Goal: Task Accomplishment & Management: Manage account settings

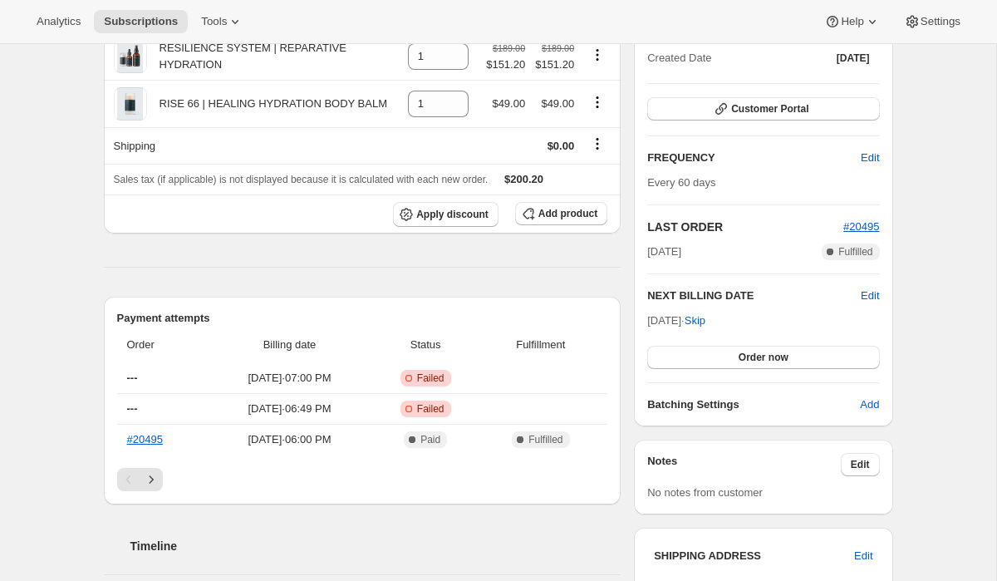
scroll to position [347, 0]
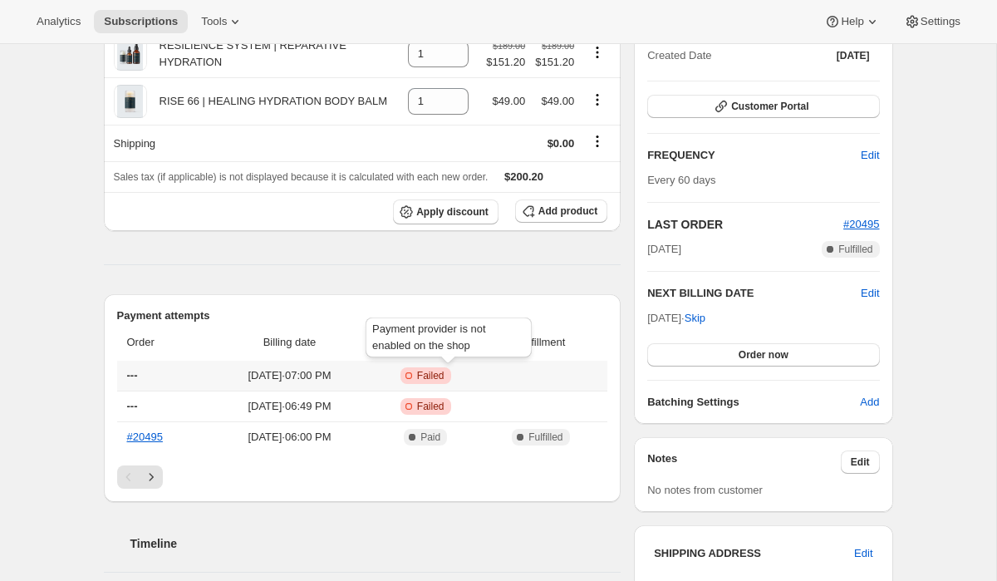
click at [445, 374] on span "Failed" at bounding box center [430, 375] width 27 height 13
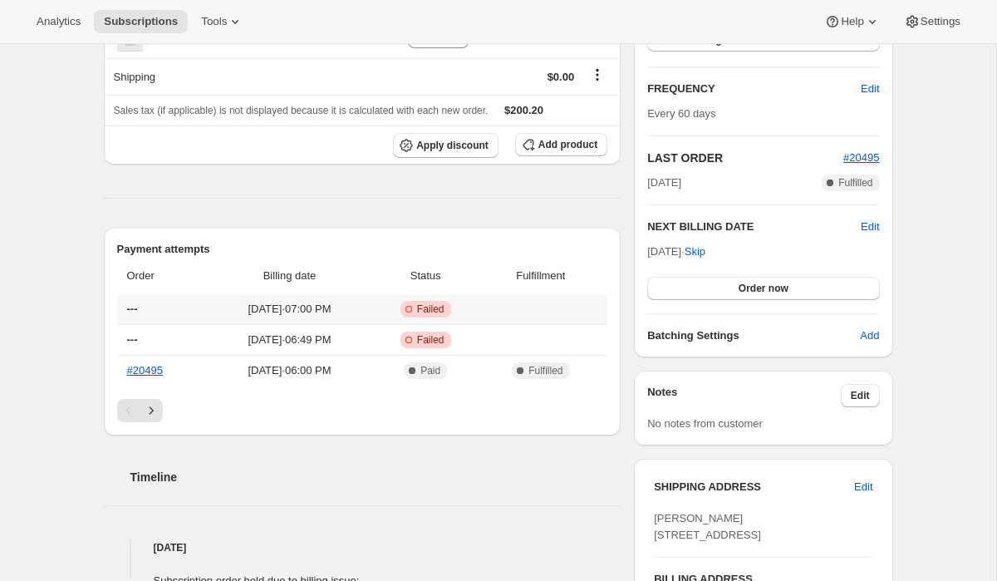
scroll to position [412, 0]
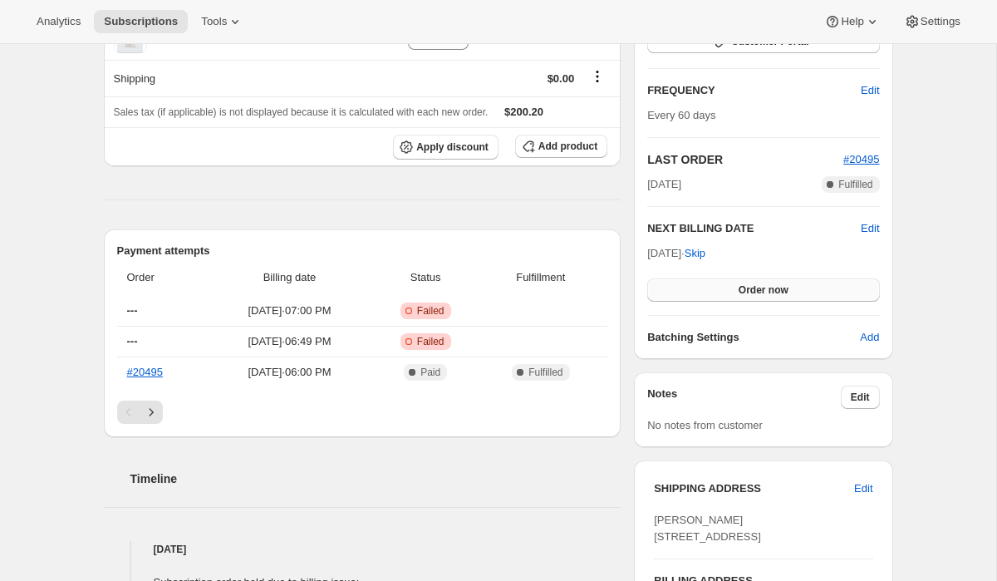
click at [707, 284] on button "Order now" at bounding box center [764, 289] width 232 height 23
click at [708, 285] on button "Click to confirm" at bounding box center [764, 289] width 232 height 23
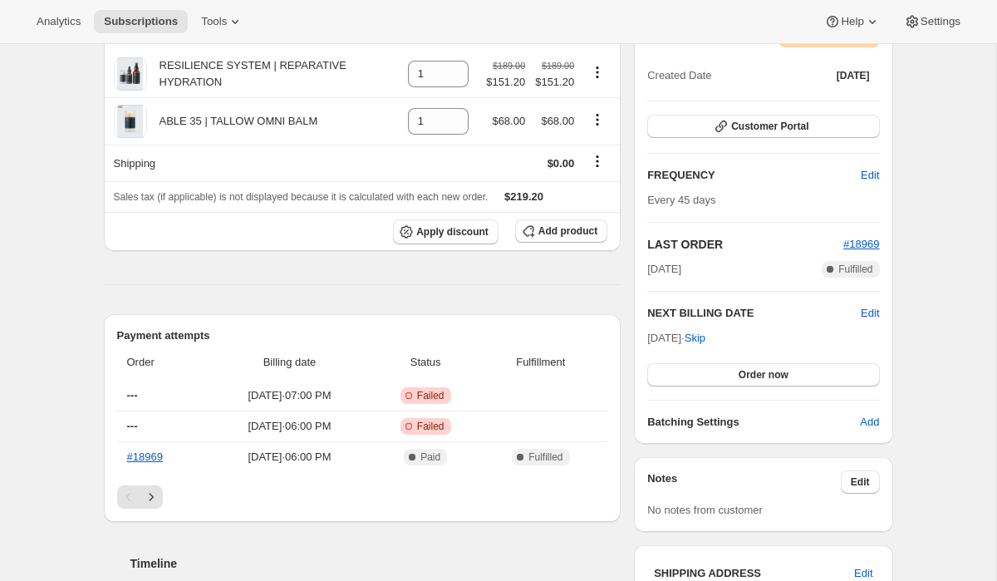
scroll to position [331, 0]
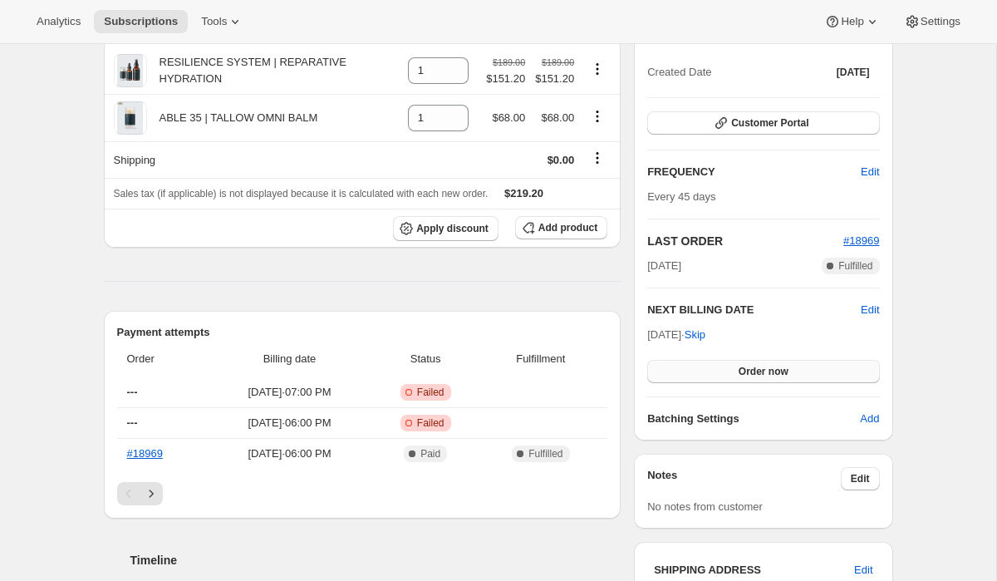
click at [711, 371] on button "Order now" at bounding box center [764, 371] width 232 height 23
click at [711, 371] on button "Click to confirm" at bounding box center [764, 371] width 232 height 23
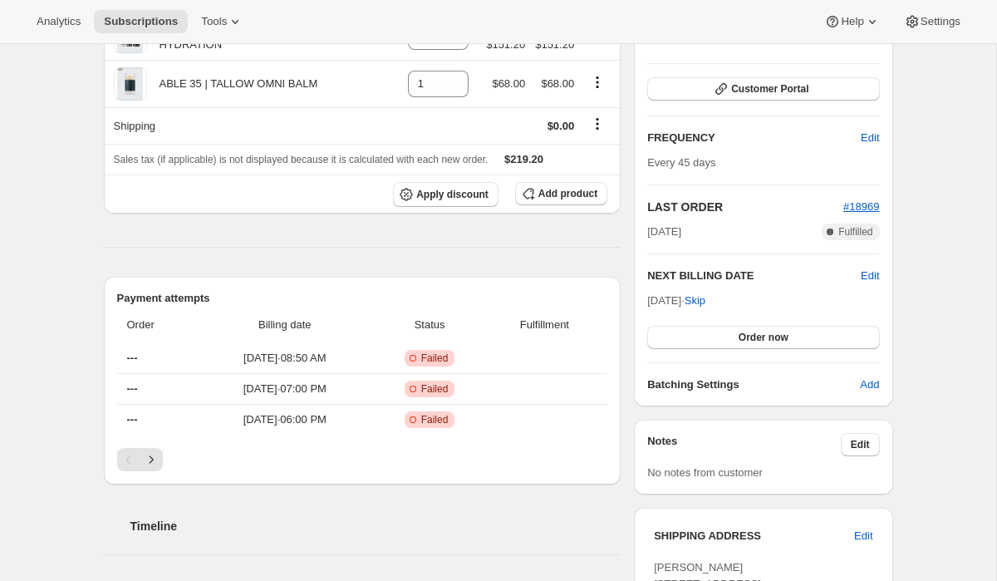
scroll to position [224, 0]
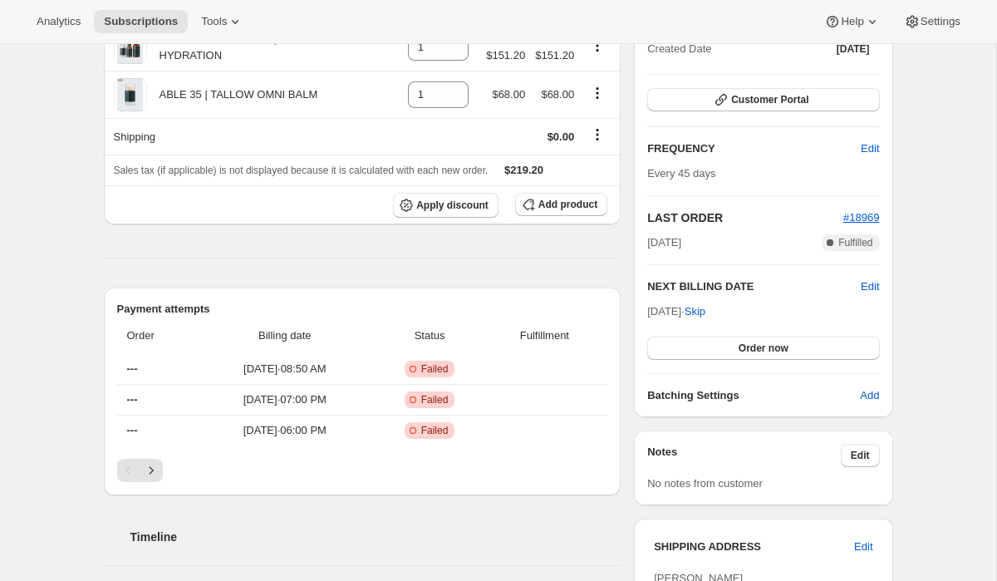
scroll to position [212, 0]
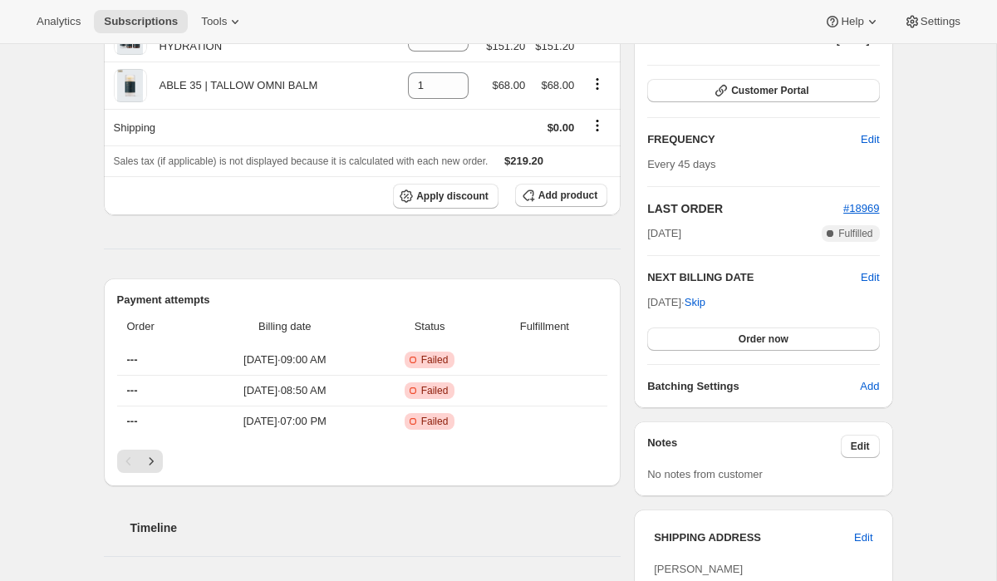
scroll to position [365, 0]
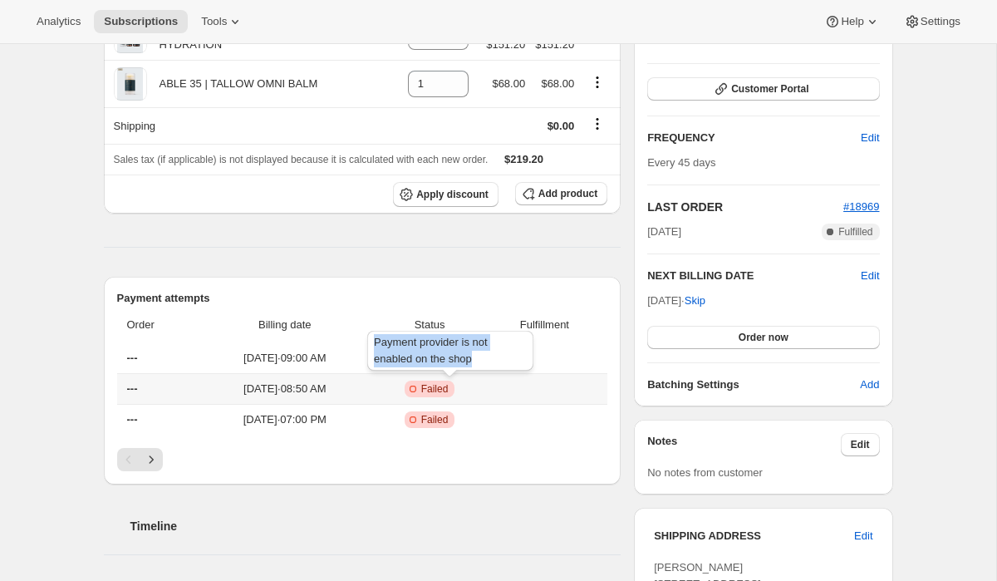
drag, startPoint x: 487, startPoint y: 357, endPoint x: 366, endPoint y: 346, distance: 121.8
click at [366, 346] on div "Payment provider is not enabled on the shop" at bounding box center [450, 354] width 173 height 53
copy span "Payment provider is not enabled on the shop"
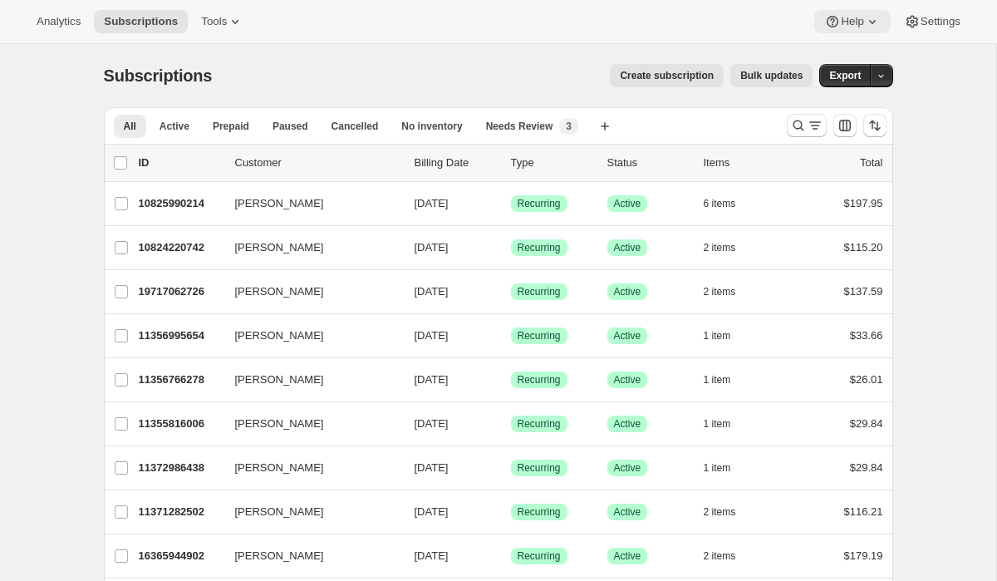
click at [846, 16] on span "Help" at bounding box center [852, 21] width 22 height 13
click at [852, 91] on span "Help Center" at bounding box center [847, 84] width 57 height 17
click at [852, 107] on span "Contact us" at bounding box center [845, 112] width 52 height 12
click at [791, 127] on icon "Search and filter results" at bounding box center [799, 125] width 17 height 17
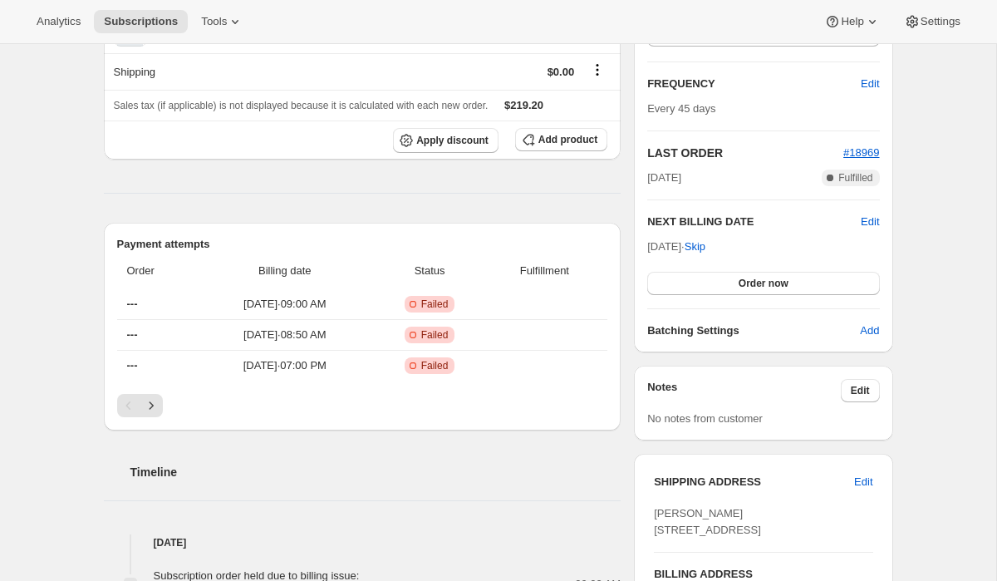
scroll to position [420, 0]
drag, startPoint x: 482, startPoint y: 306, endPoint x: 369, endPoint y: 288, distance: 114.4
click at [369, 288] on div "Payment provider is not enabled on the shop" at bounding box center [450, 299] width 173 height 53
copy span "Payment provider is not enabled on the shop"
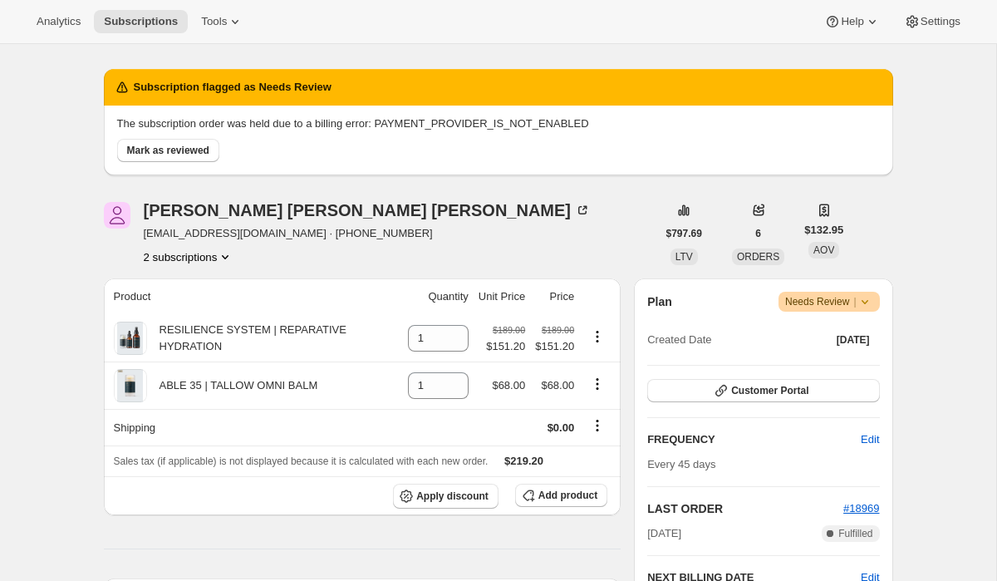
scroll to position [0, 0]
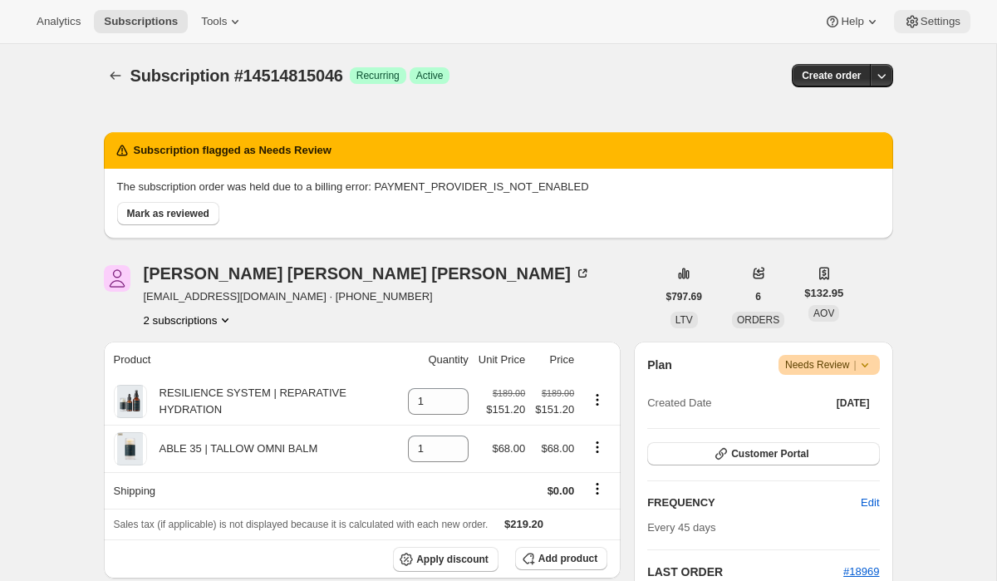
click at [932, 21] on span "Settings" at bounding box center [941, 21] width 40 height 13
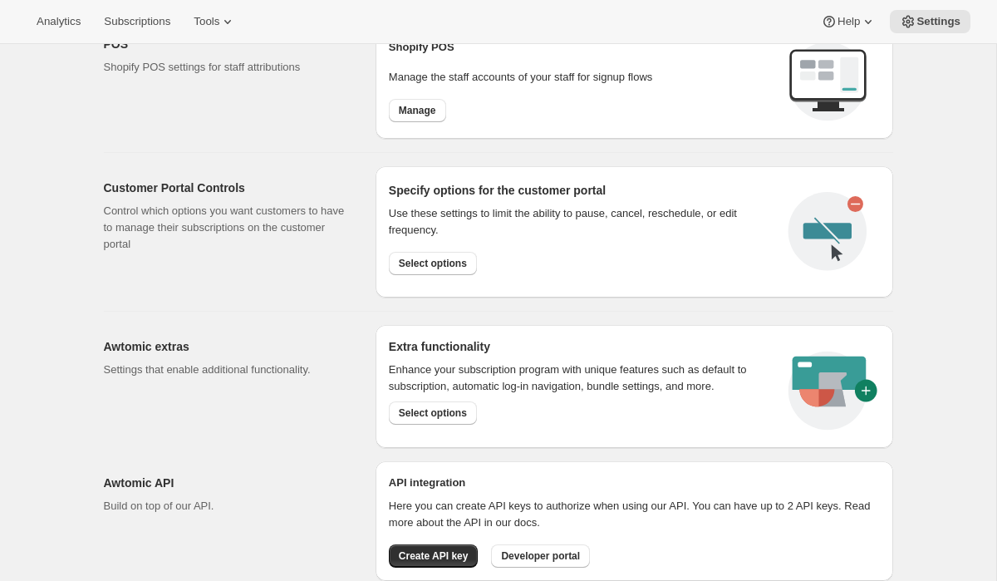
scroll to position [782, 0]
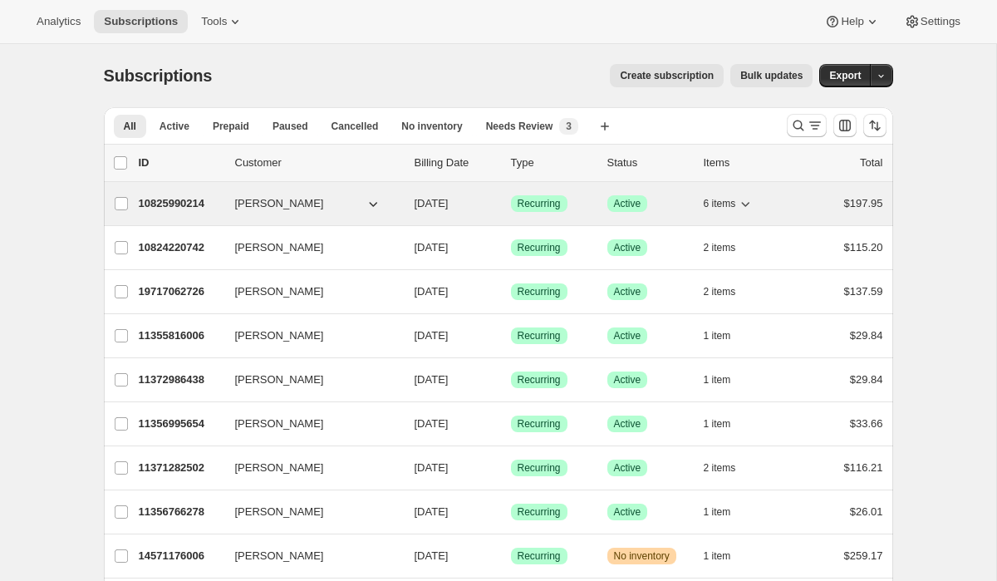
click at [205, 201] on p "10825990214" at bounding box center [180, 203] width 83 height 17
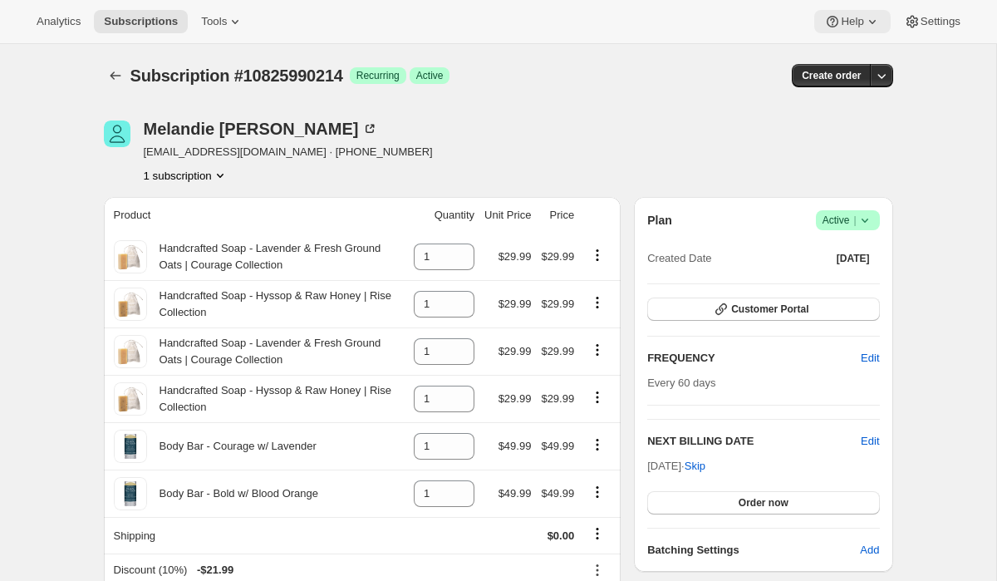
click at [852, 18] on span "Help" at bounding box center [852, 21] width 22 height 13
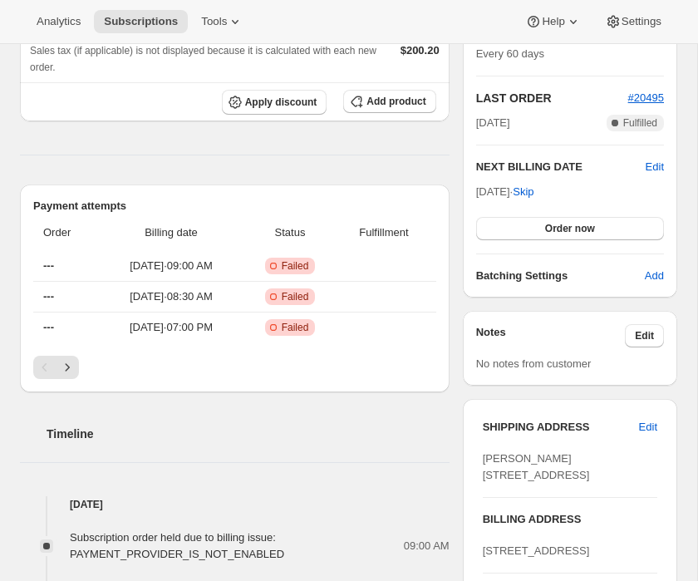
scroll to position [480, 0]
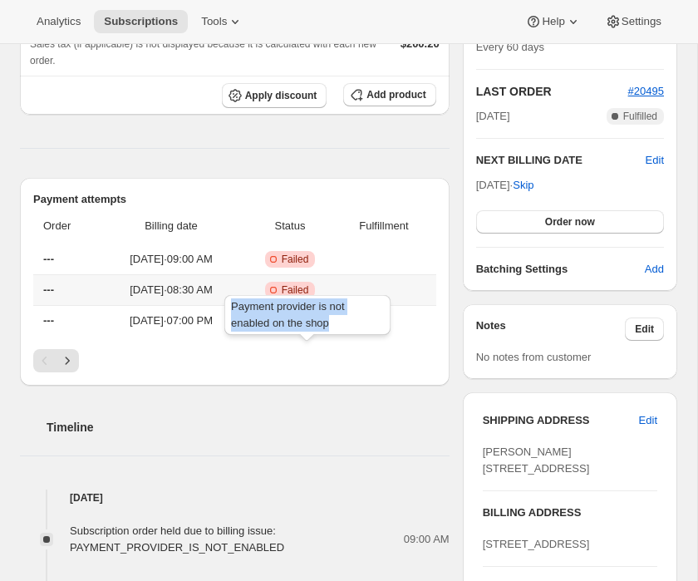
drag, startPoint x: 337, startPoint y: 324, endPoint x: 228, endPoint y: 302, distance: 112.0
click at [228, 302] on div "Payment provider is not enabled on the shop" at bounding box center [307, 318] width 173 height 53
copy span "Payment provider is not enabled on the shop"
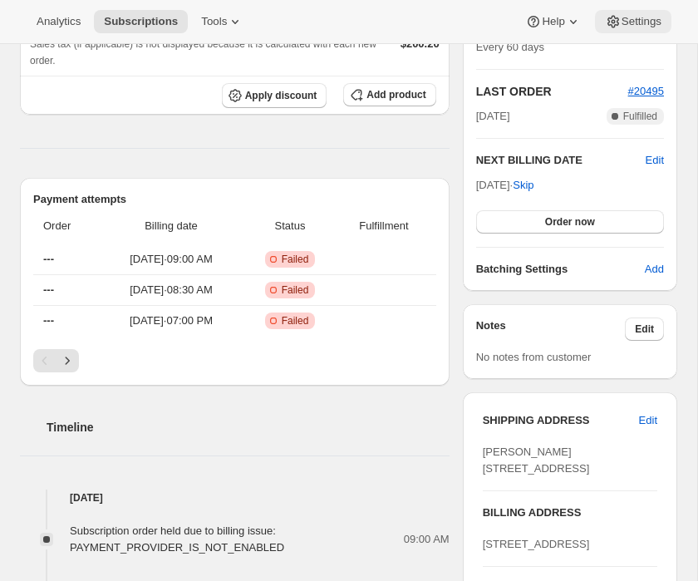
click at [628, 23] on span "Settings" at bounding box center [642, 21] width 40 height 13
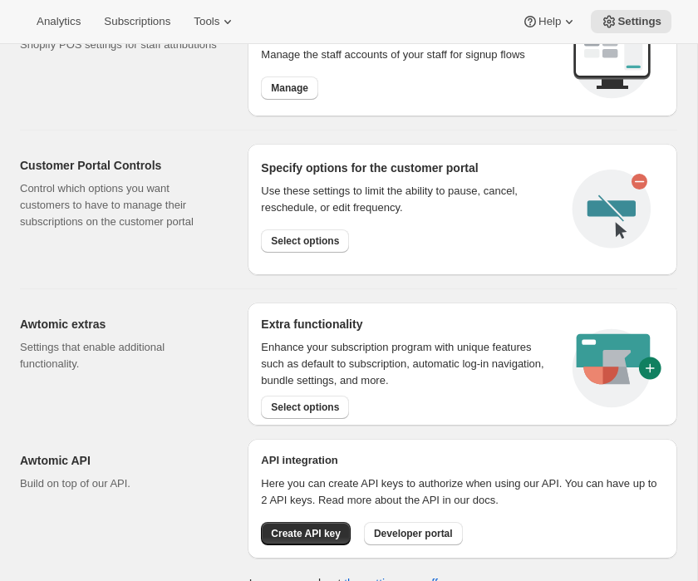
scroll to position [791, 0]
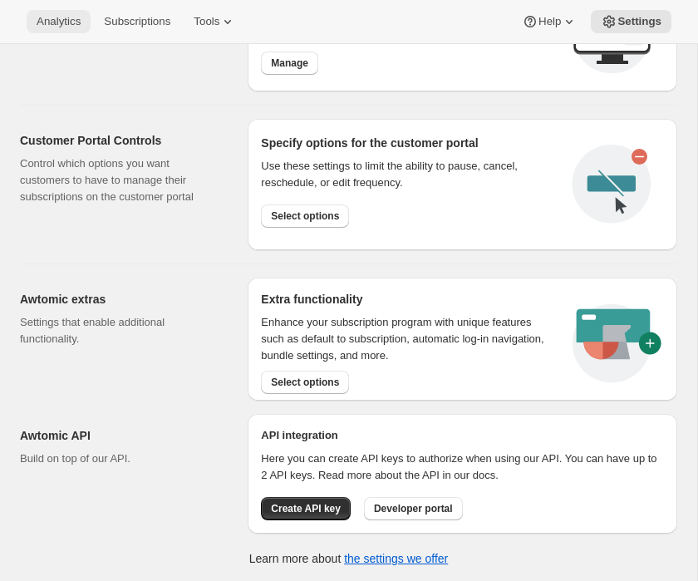
click at [83, 28] on button "Analytics" at bounding box center [59, 21] width 64 height 23
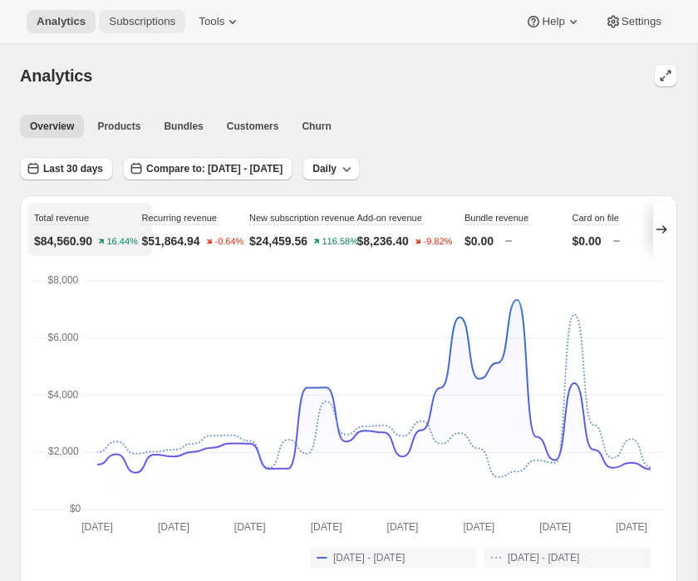
click at [140, 24] on span "Subscriptions" at bounding box center [142, 21] width 66 height 13
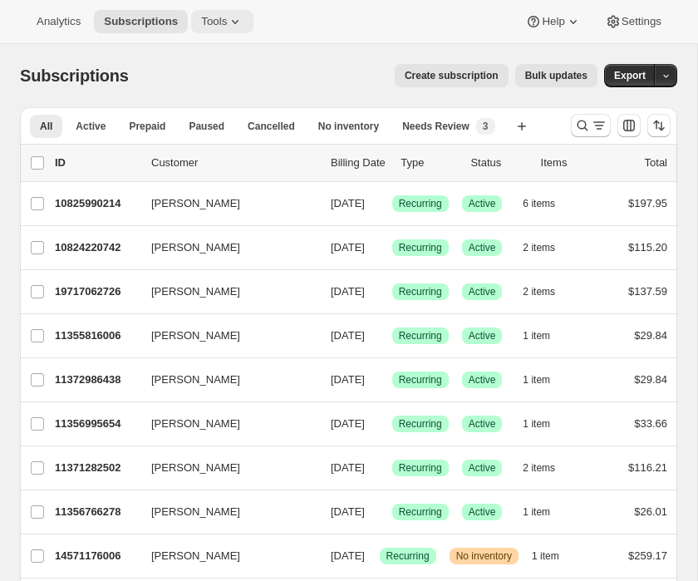
click at [217, 22] on span "Tools" at bounding box center [214, 21] width 26 height 13
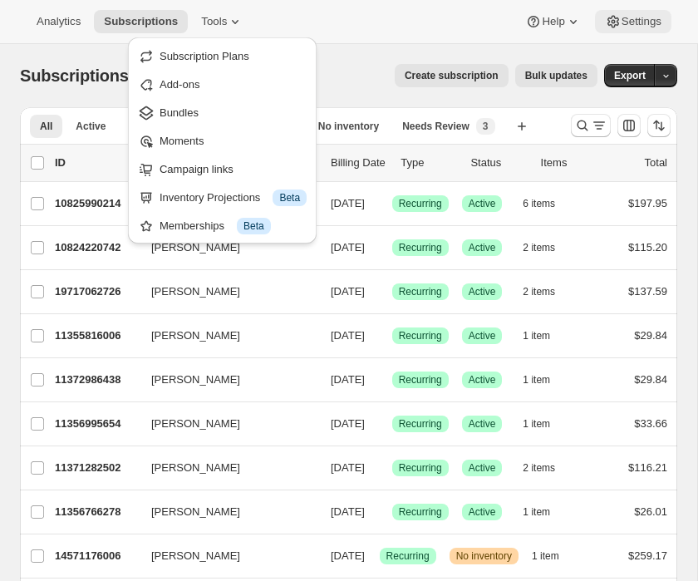
click at [637, 20] on span "Settings" at bounding box center [642, 21] width 40 height 13
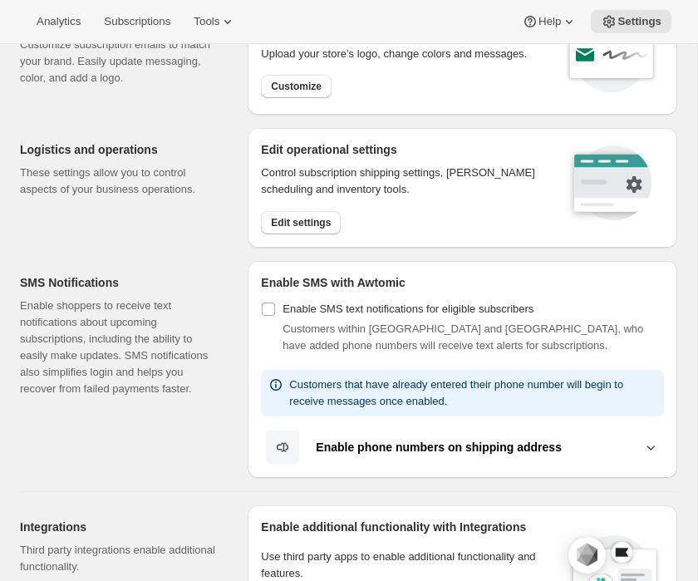
scroll to position [108, 0]
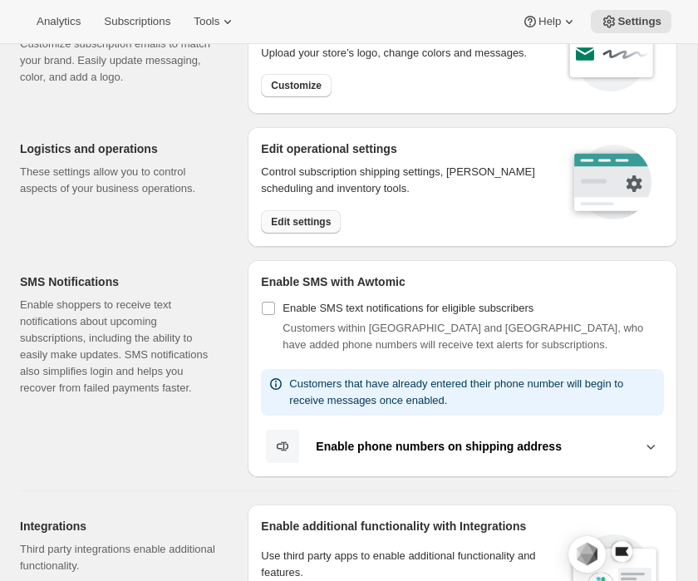
click at [320, 220] on span "Edit settings" at bounding box center [301, 221] width 60 height 13
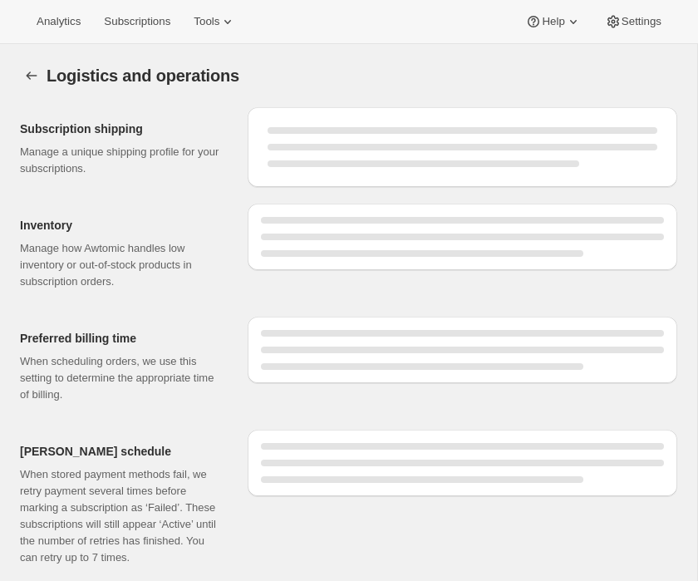
select select "DAY"
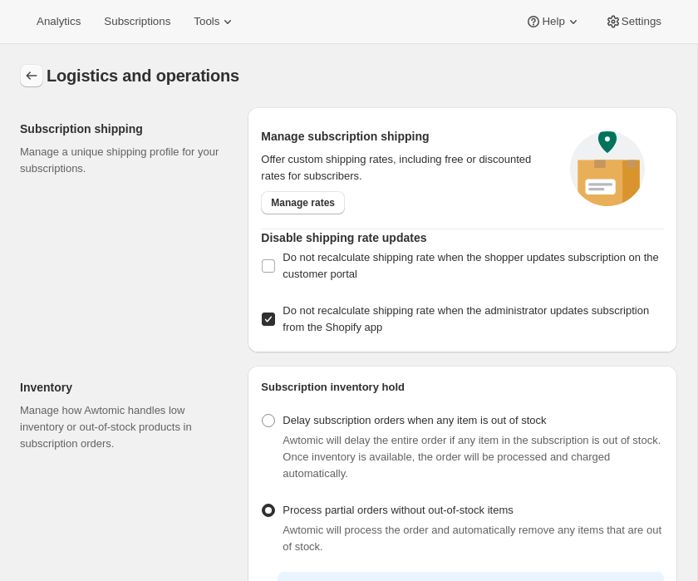
click at [27, 75] on icon "Settings" at bounding box center [31, 75] width 17 height 17
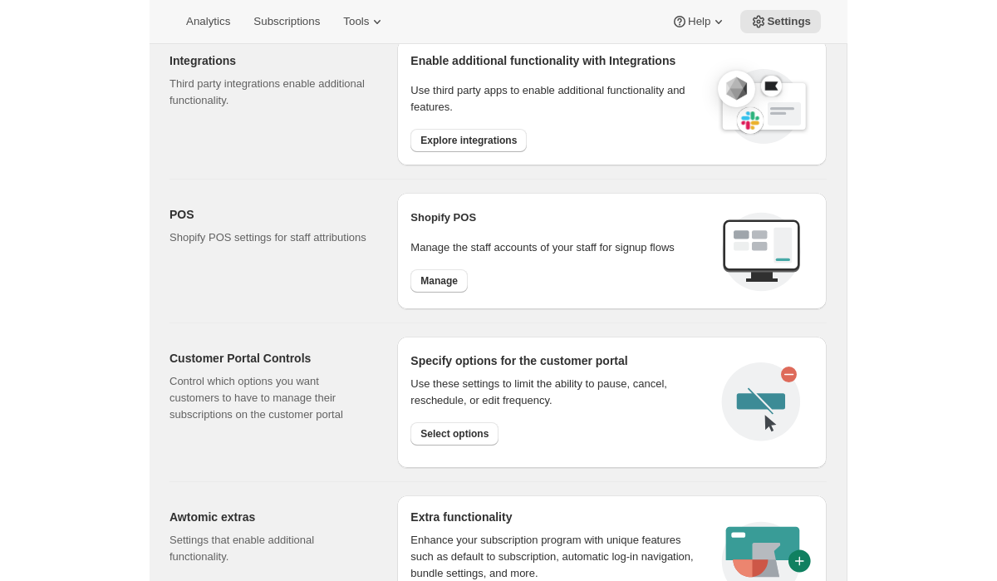
scroll to position [575, 0]
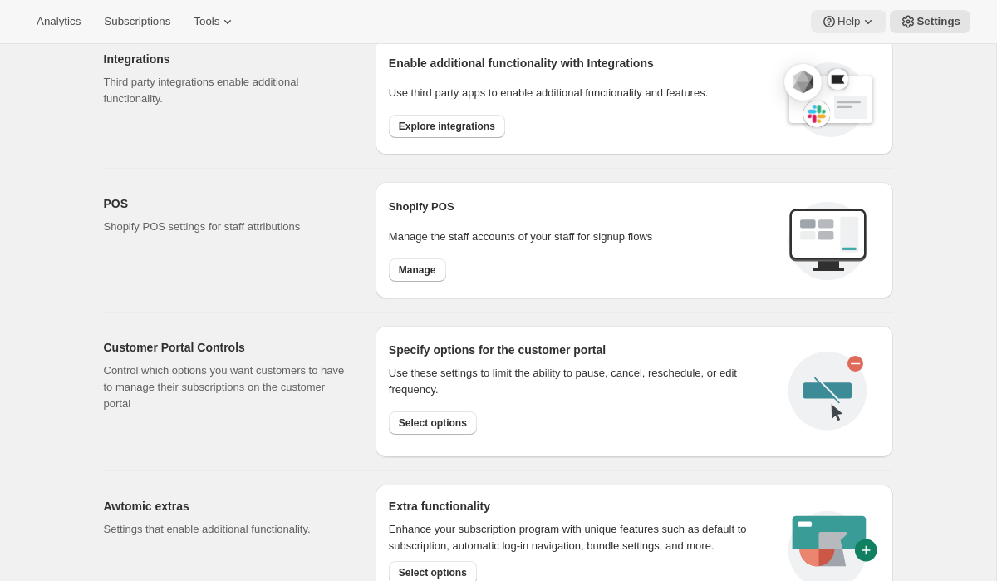
click at [697, 23] on span "Help" at bounding box center [849, 21] width 22 height 13
click at [697, 82] on span "Help Center" at bounding box center [845, 84] width 57 height 12
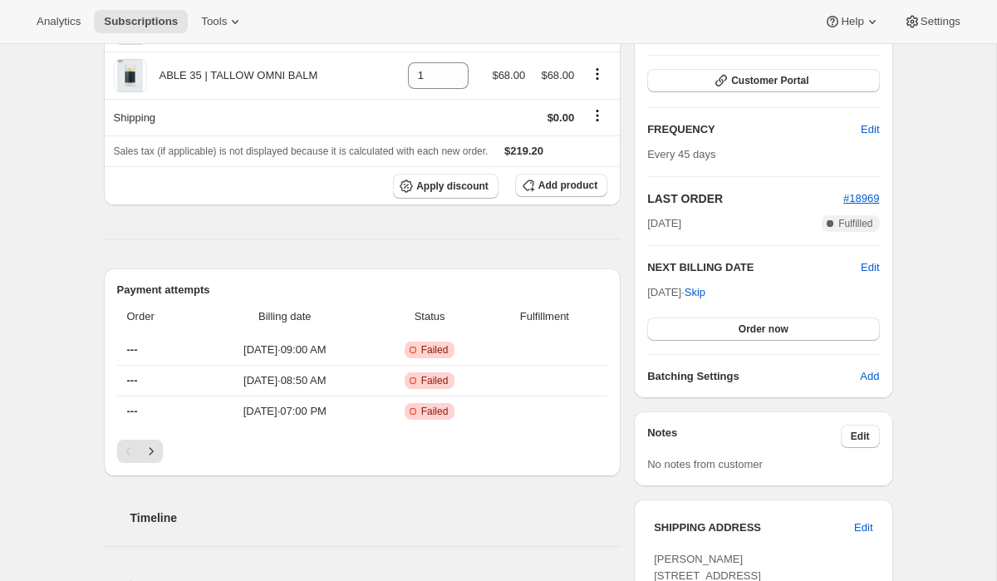
scroll to position [381, 0]
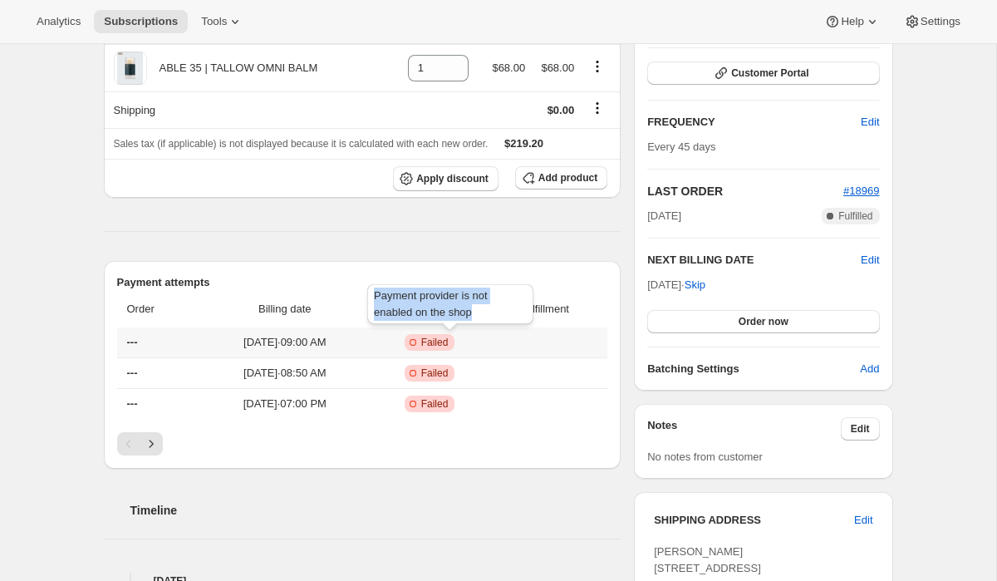
drag, startPoint x: 482, startPoint y: 313, endPoint x: 365, endPoint y: 297, distance: 118.3
click at [365, 297] on div "Payment provider is not enabled on the shop" at bounding box center [450, 307] width 173 height 53
copy span "Payment provider is not enabled on the shop"
